Goal: Task Accomplishment & Management: Complete application form

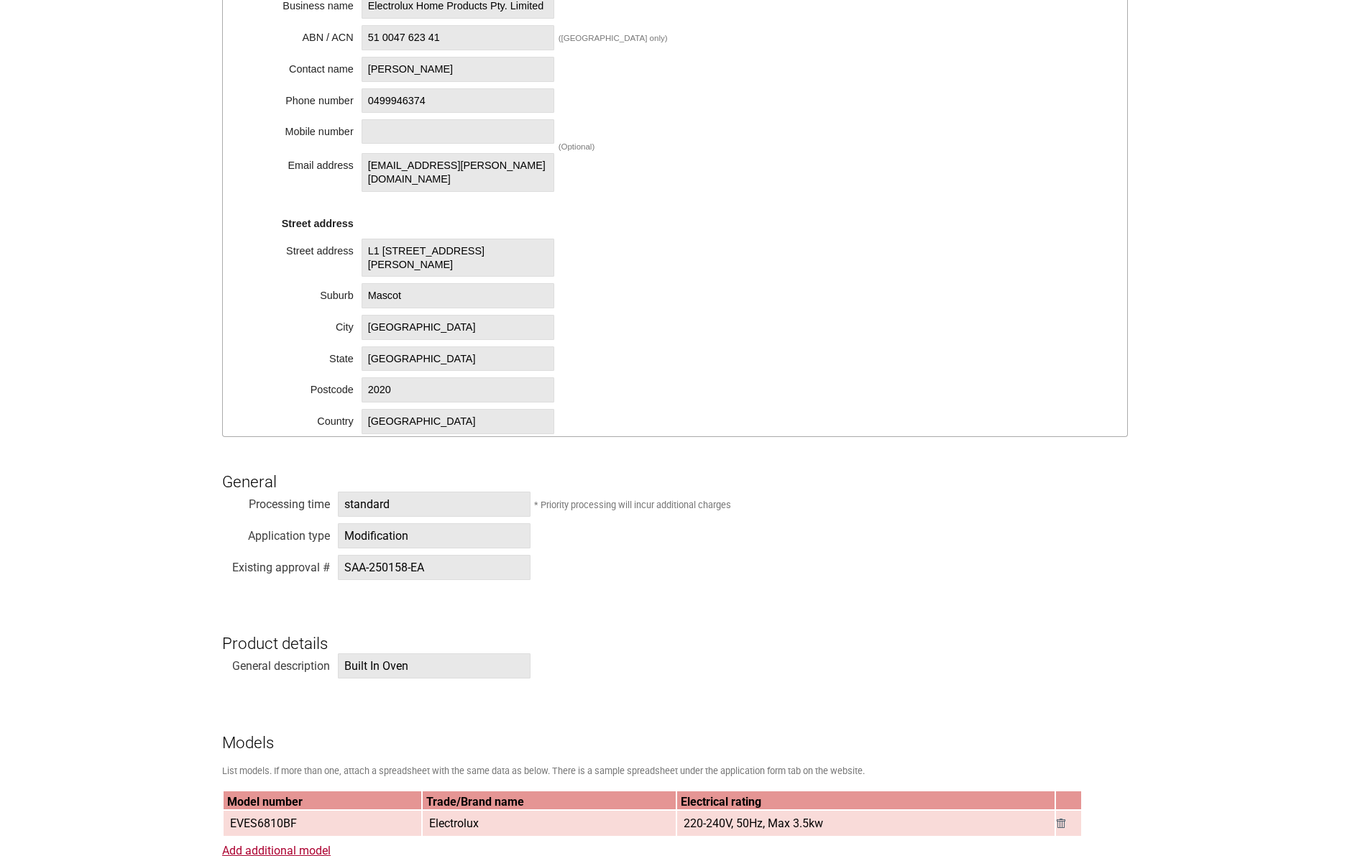
scroll to position [503, 0]
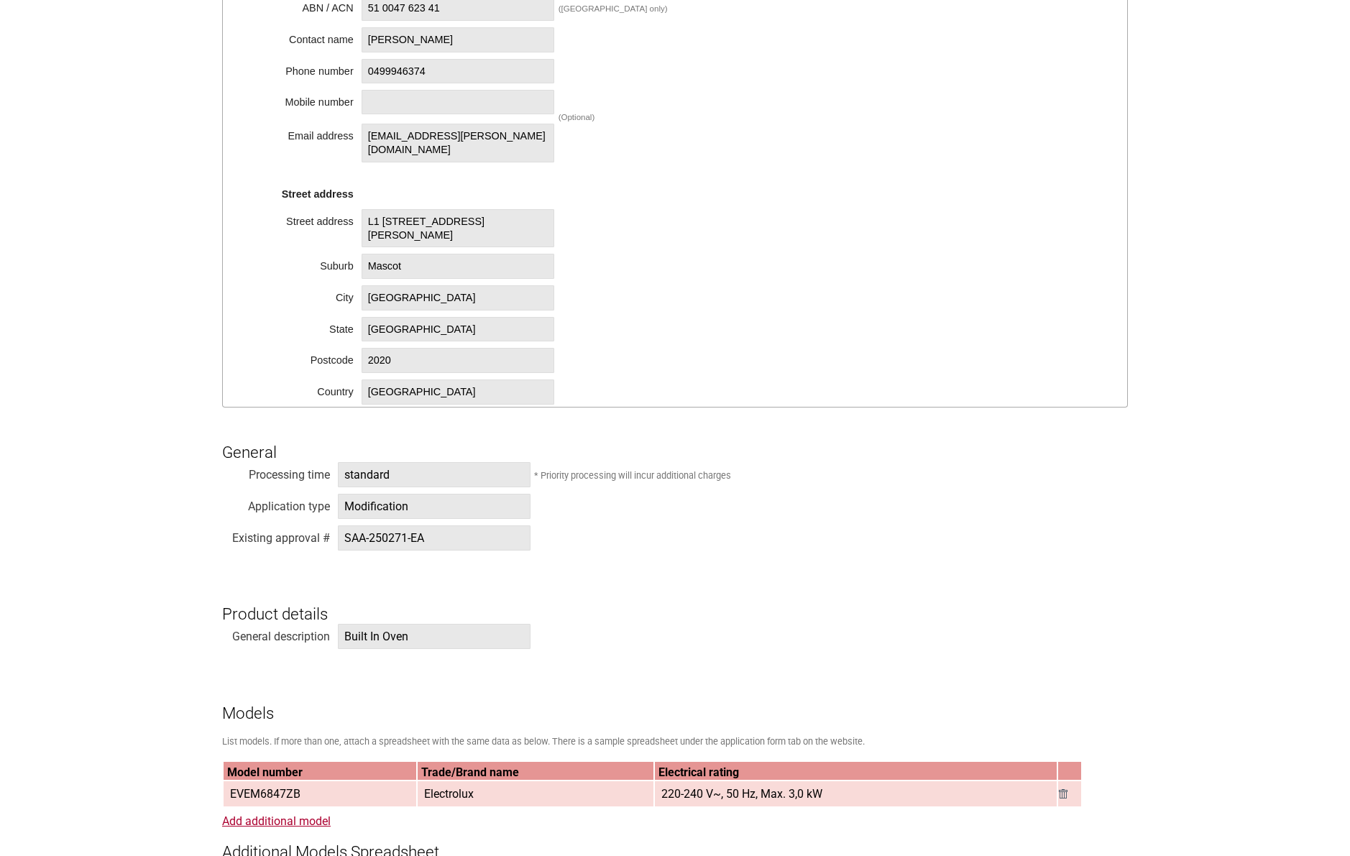
scroll to position [503, 0]
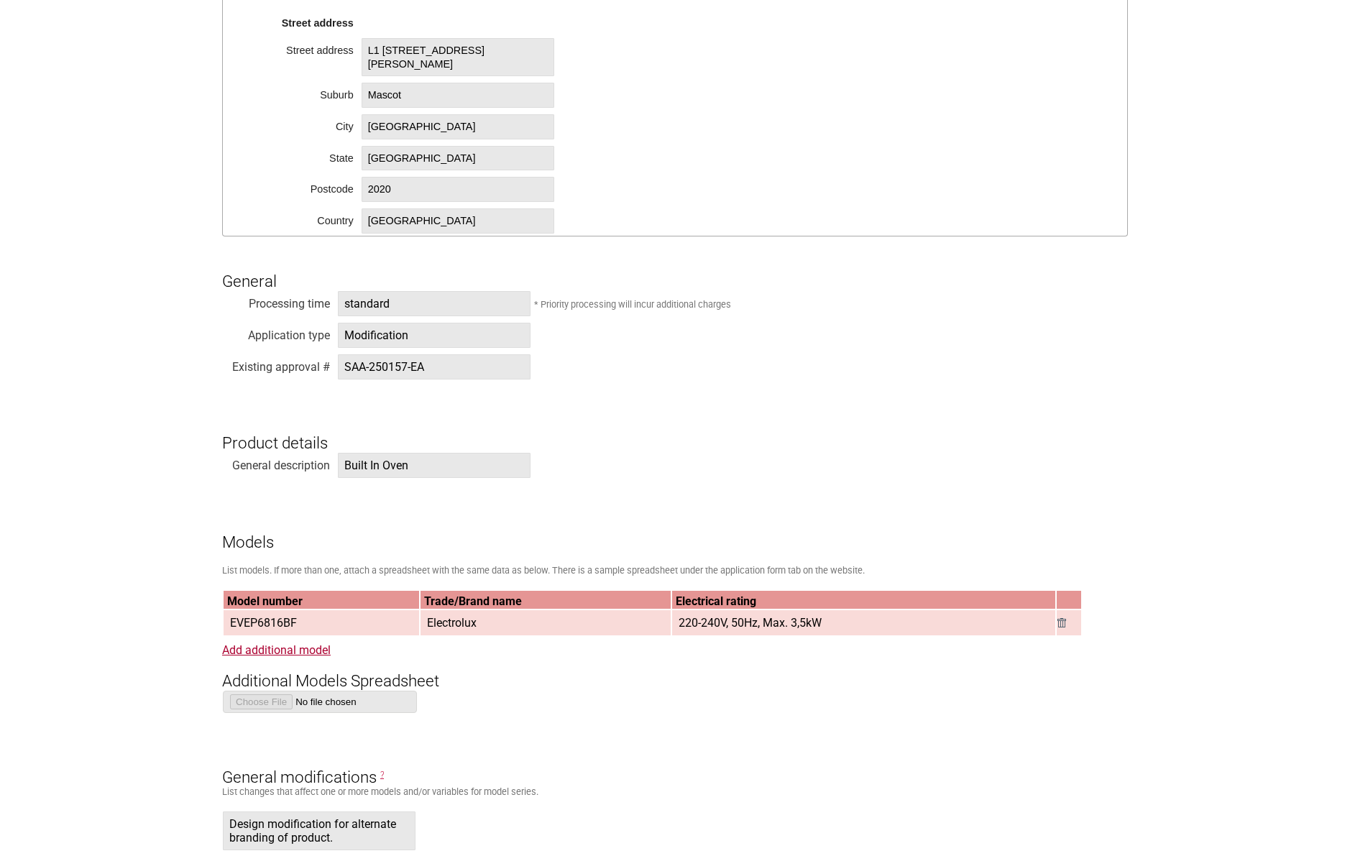
scroll to position [719, 0]
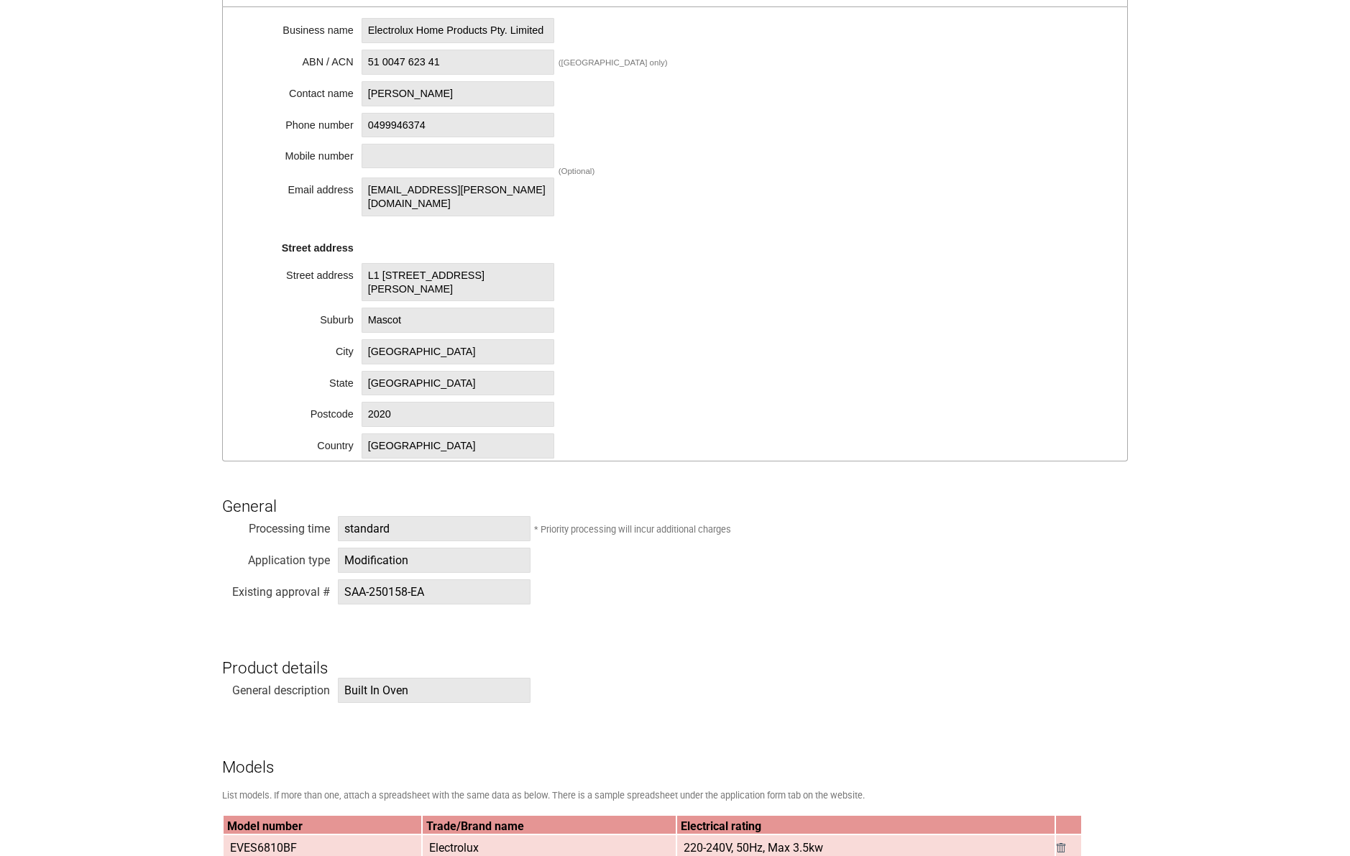
scroll to position [503, 0]
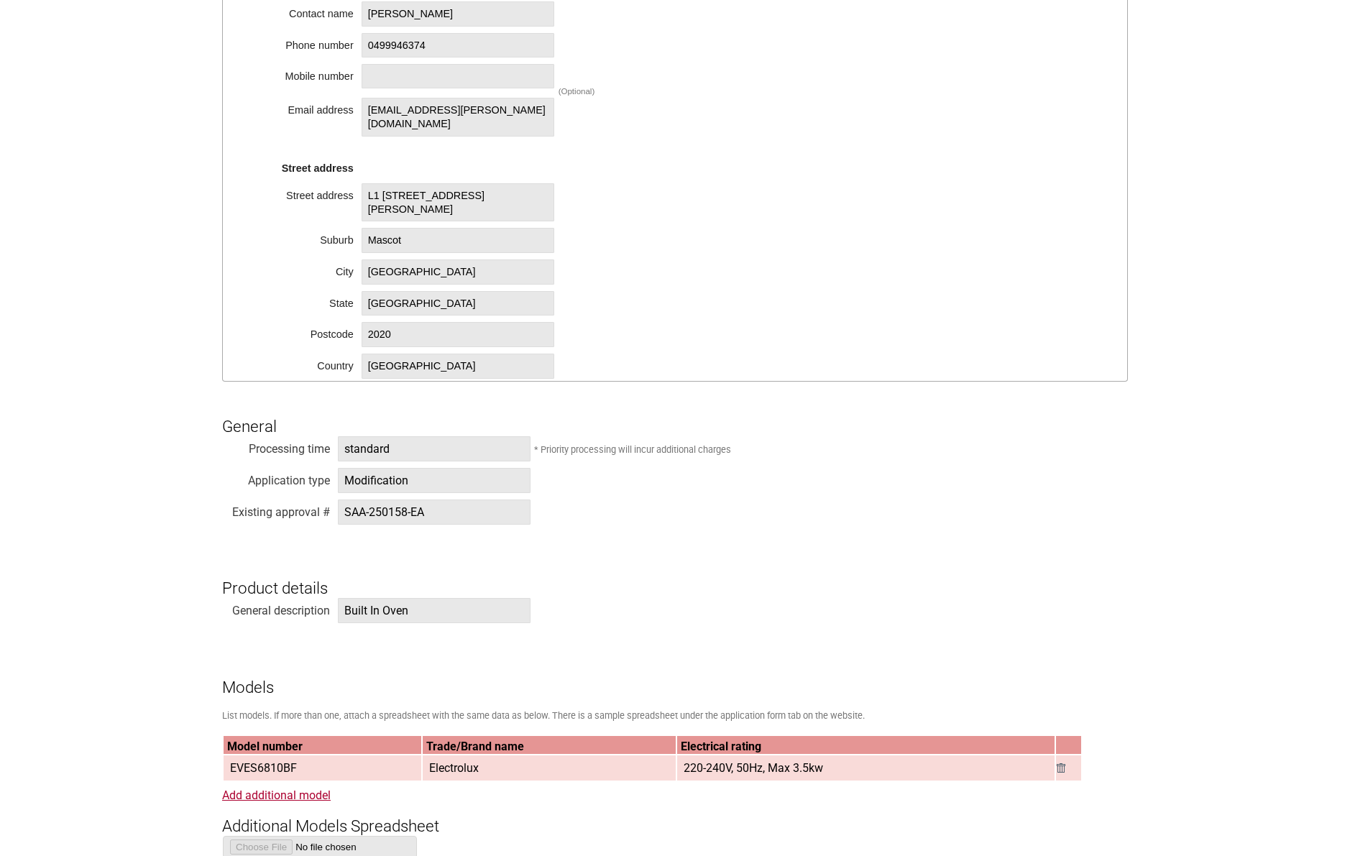
click at [426, 515] on span "SAA-250158-EA" at bounding box center [434, 512] width 193 height 25
drag, startPoint x: 441, startPoint y: 508, endPoint x: 302, endPoint y: 502, distance: 138.9
click at [302, 502] on div "Existing approval # SAA-250158-EA" at bounding box center [675, 515] width 906 height 32
click at [441, 518] on span "SAA-250158-EA" at bounding box center [434, 512] width 193 height 25
drag, startPoint x: 444, startPoint y: 513, endPoint x: 337, endPoint y: 511, distance: 106.4
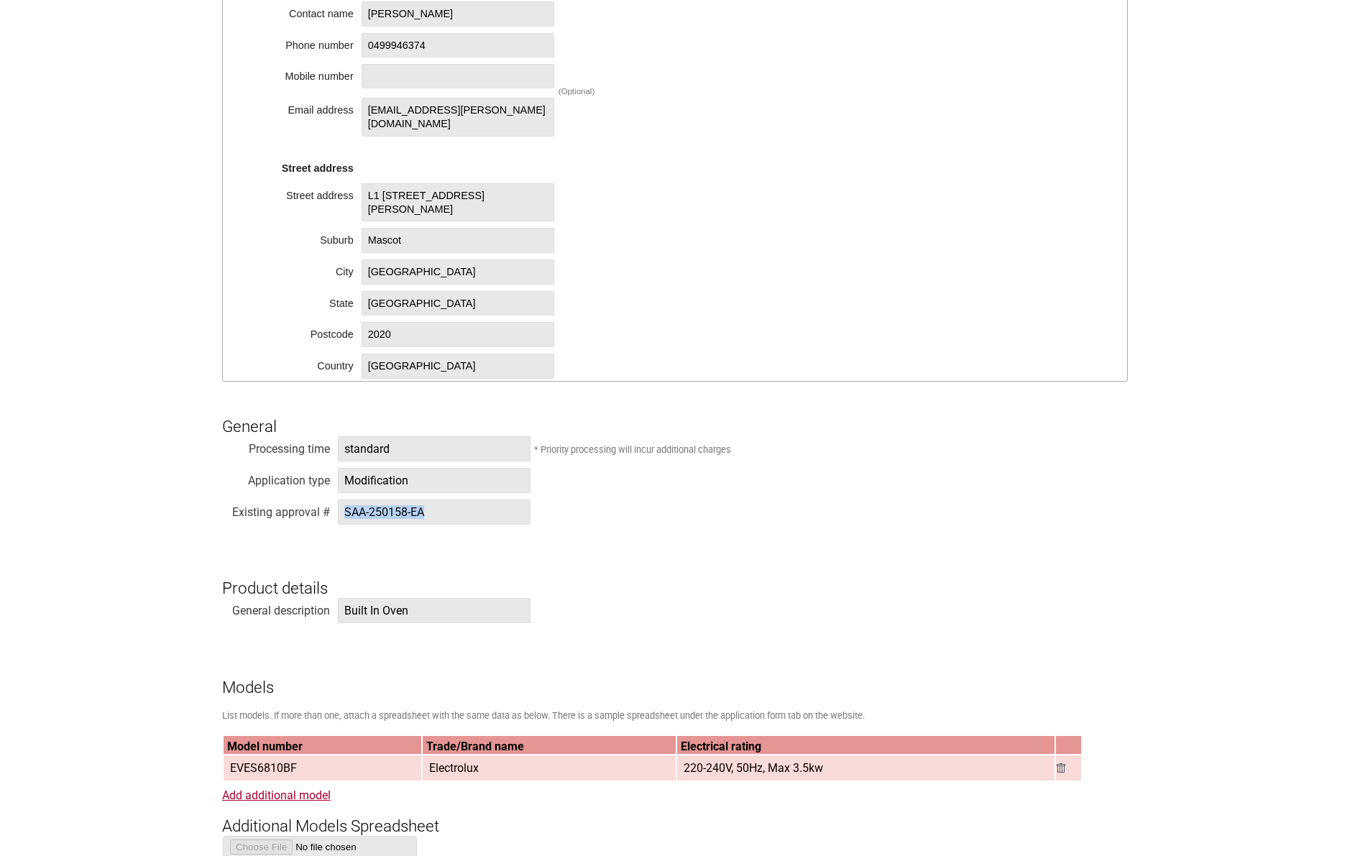
click at [337, 511] on div "SAA-250158-EA" at bounding box center [434, 512] width 194 height 14
copy span "SAA-250158-EA"
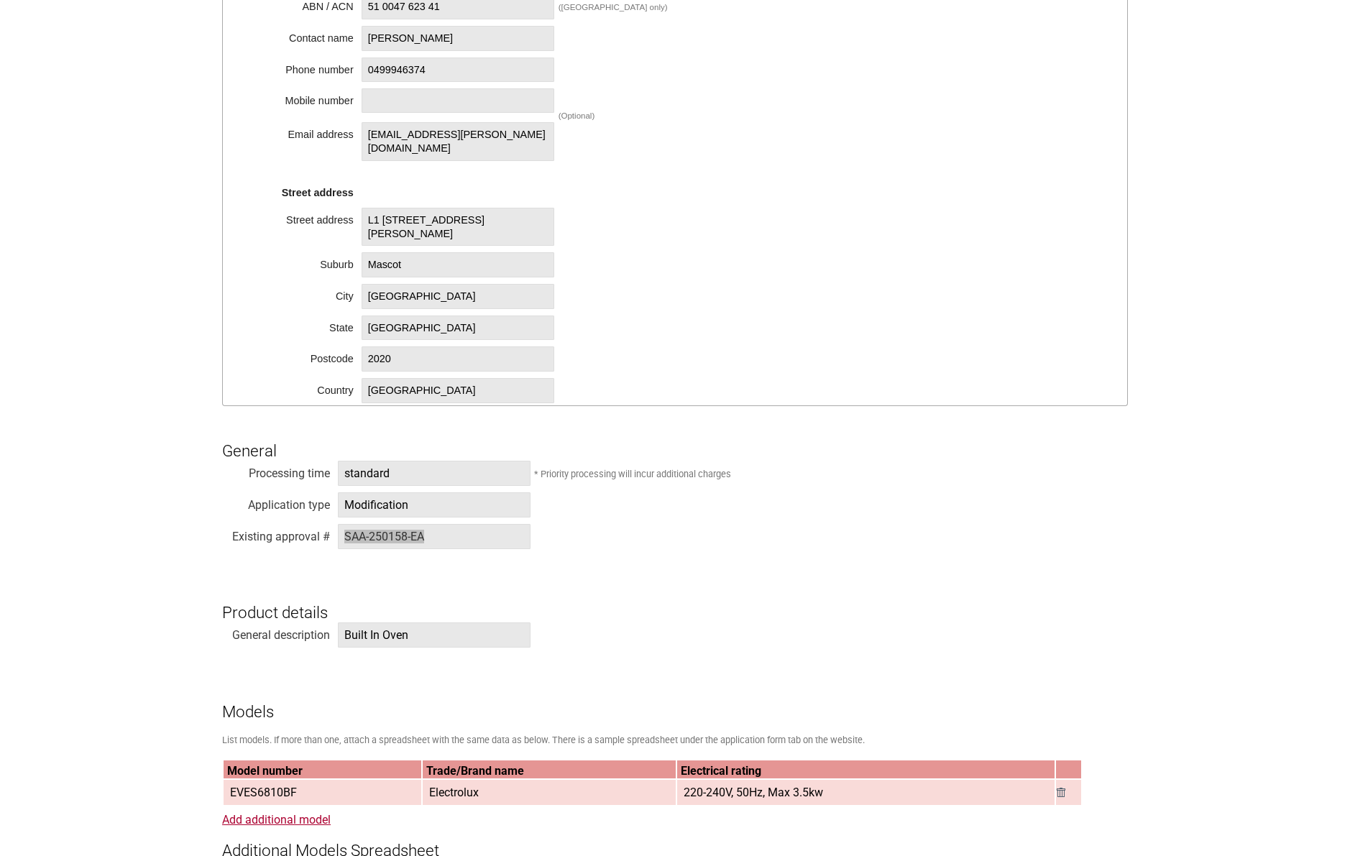
scroll to position [216, 0]
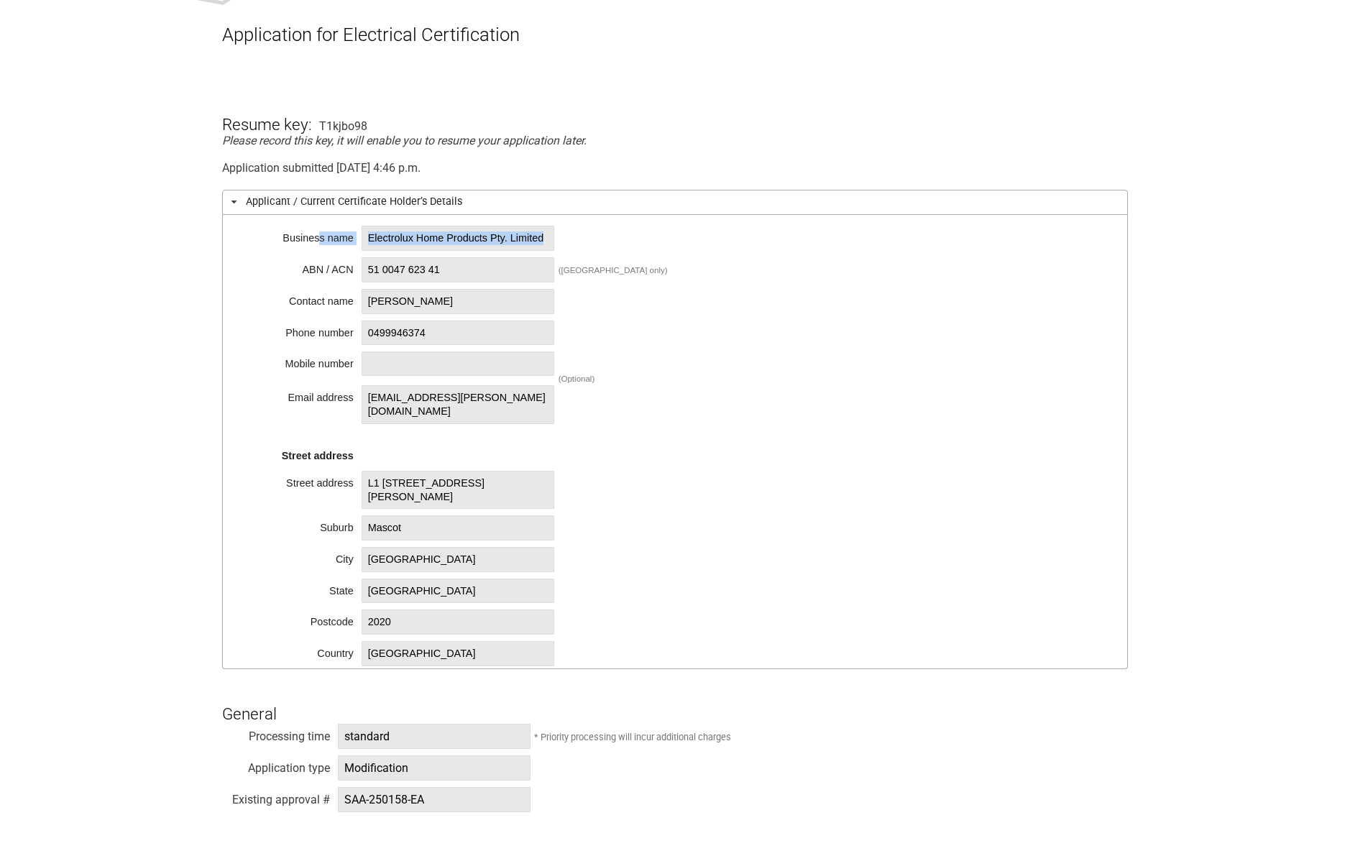
drag, startPoint x: 418, startPoint y: 249, endPoint x: 314, endPoint y: 217, distance: 109.2
click at [314, 217] on div "Business name Electrolux Home Products Pty. Limited ABN / ACN 51 0047 623 41 ([…" at bounding box center [675, 442] width 906 height 454
copy div "s name Electrolux Home Products Pty. Limited"
click at [367, 223] on div "Business name Electrolux Home Products Pty. Limited ABN / ACN 51 0047 623 41 (A…" at bounding box center [675, 442] width 906 height 454
drag, startPoint x: 416, startPoint y: 249, endPoint x: 358, endPoint y: 242, distance: 58.0
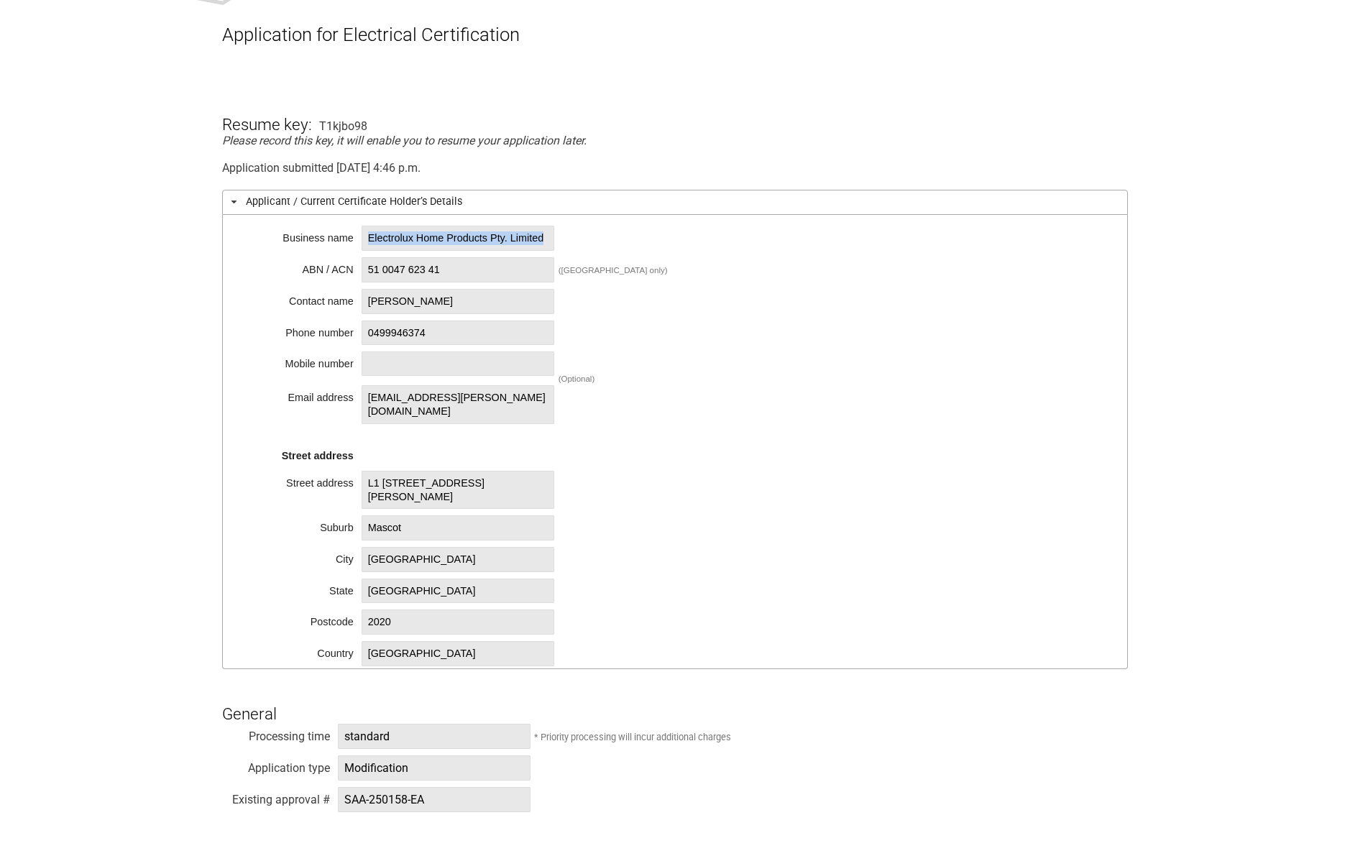
click at [358, 242] on div "Business name Electrolux Home Products Pty. Limited ABN / ACN 51 0047 623 41 (A…" at bounding box center [675, 442] width 906 height 454
copy span "Electrolux Home Products Pty. Limited"
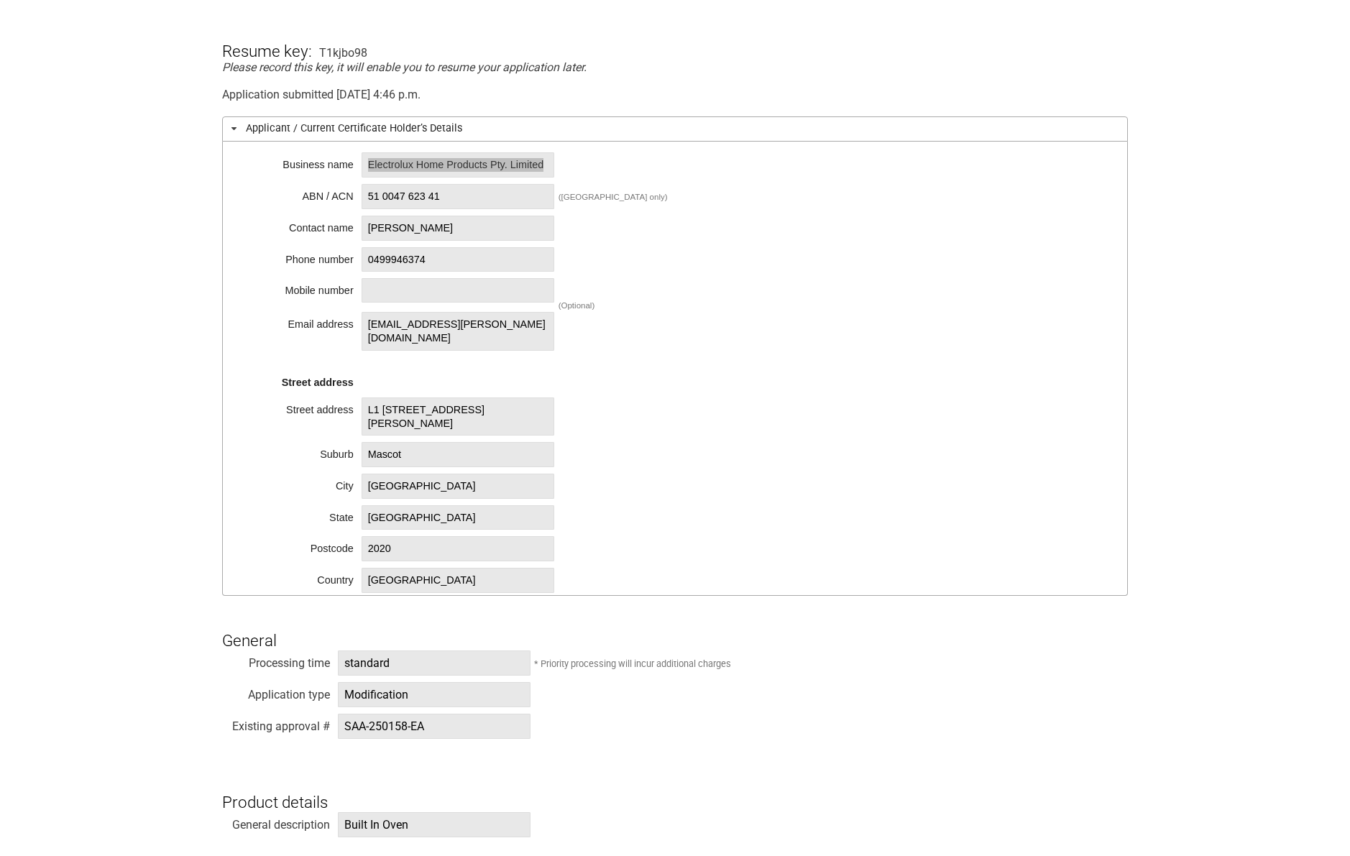
scroll to position [288, 0]
